Goal: Task Accomplishment & Management: Use online tool/utility

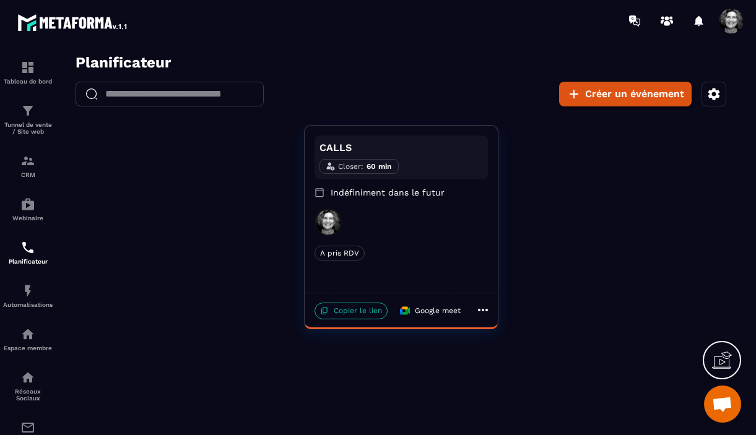
click at [364, 316] on p "Copier le lien" at bounding box center [351, 311] width 73 height 17
click at [28, 108] on img at bounding box center [27, 110] width 15 height 15
click at [31, 117] on img at bounding box center [27, 110] width 15 height 15
click at [147, 195] on div "CALLS Closer : 60 min Indéfiniment dans le futur A pris RDV A pris RDV Copier l…" at bounding box center [401, 227] width 686 height 204
click at [31, 111] on img at bounding box center [27, 110] width 15 height 15
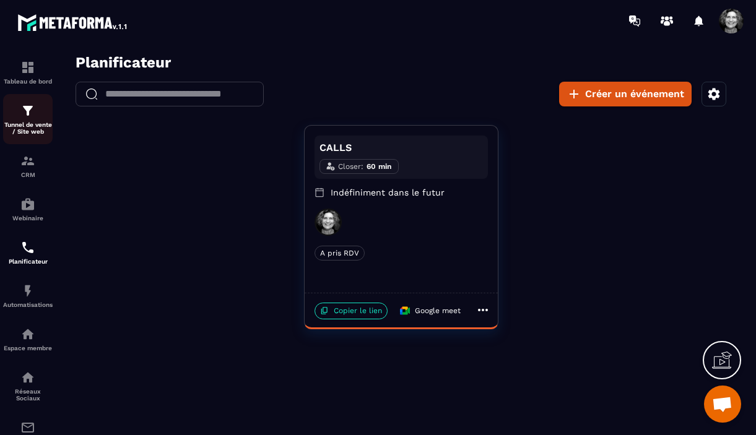
click at [31, 111] on img at bounding box center [27, 110] width 15 height 15
